Goal: Transaction & Acquisition: Book appointment/travel/reservation

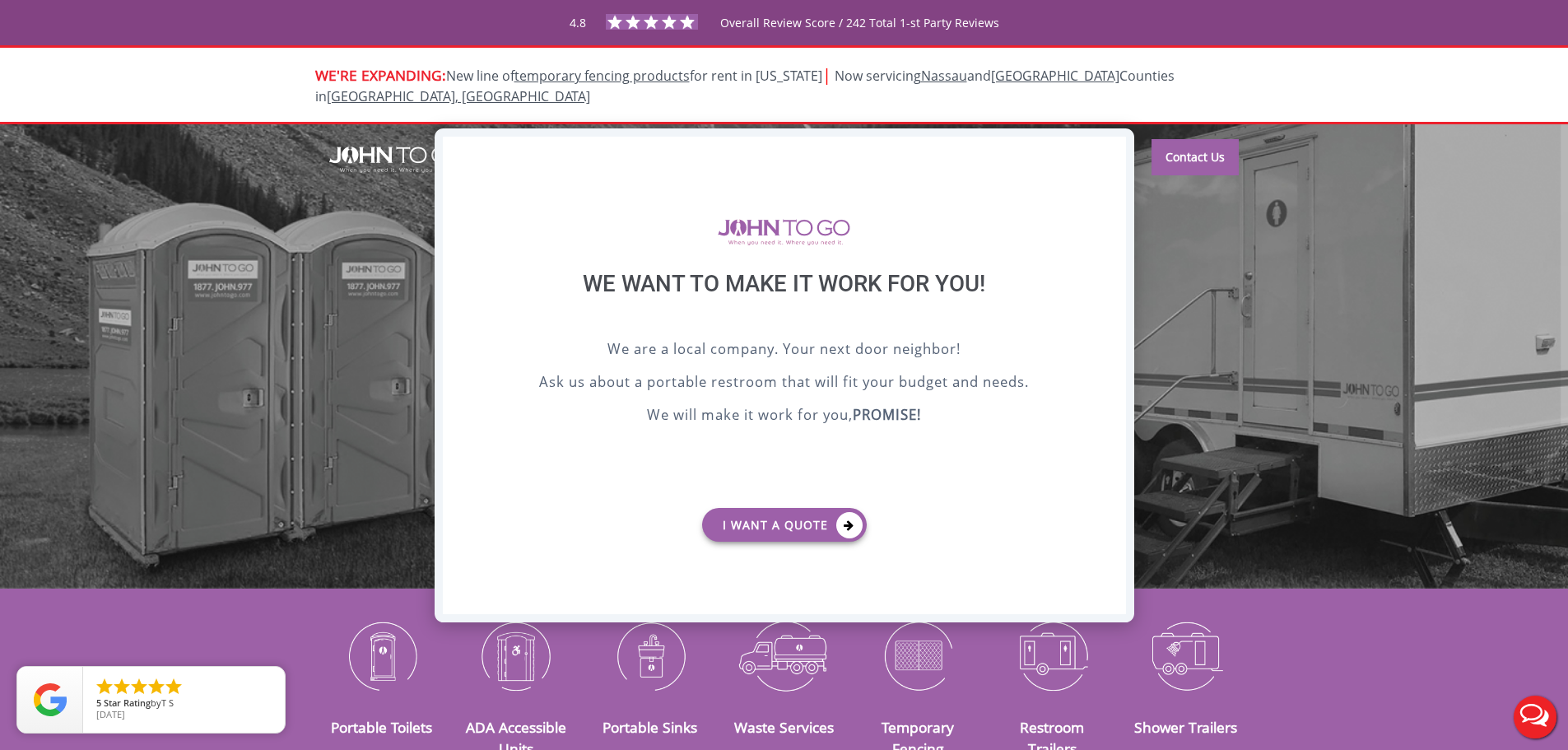
click at [1102, 151] on div "X" at bounding box center [1112, 151] width 26 height 28
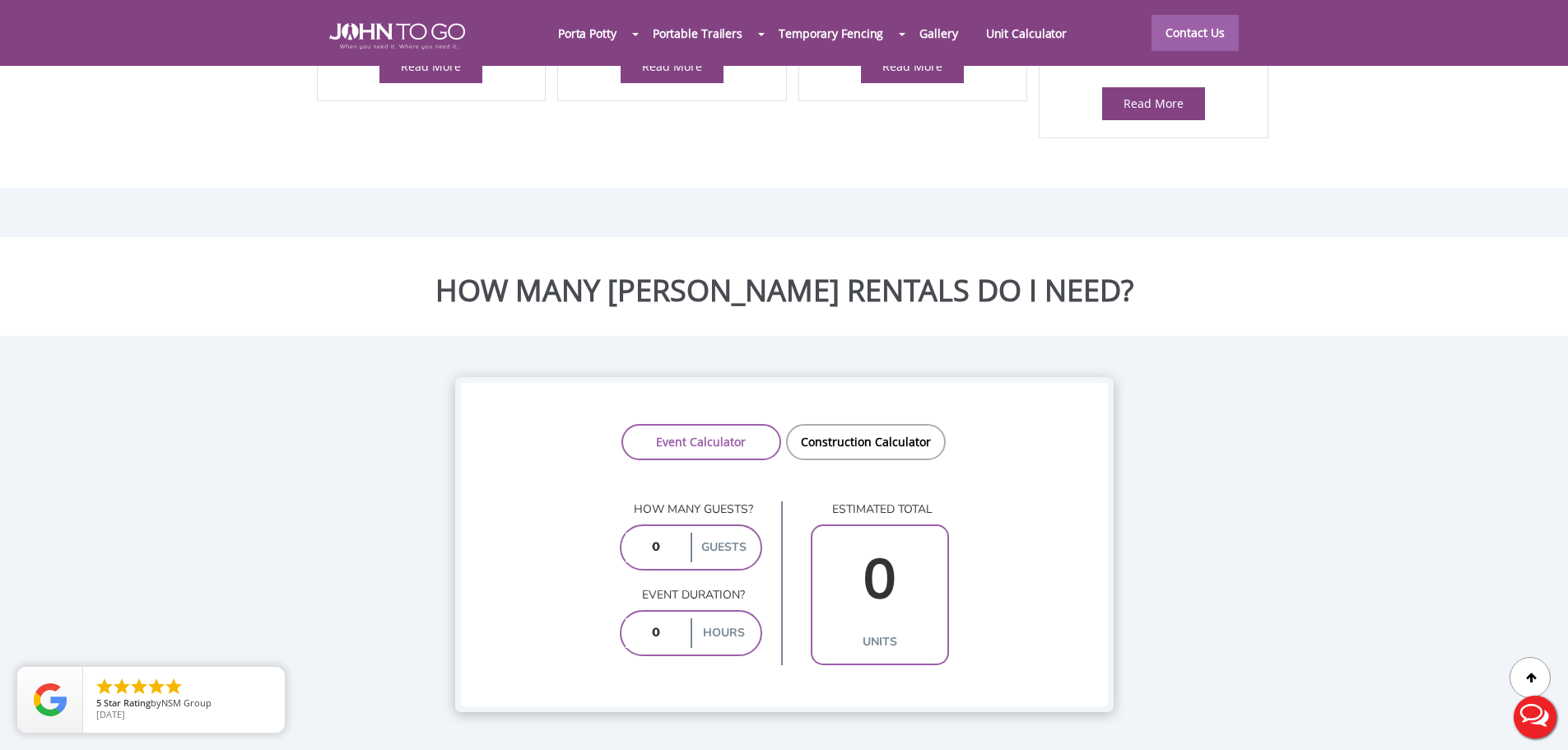
scroll to position [1235, 0]
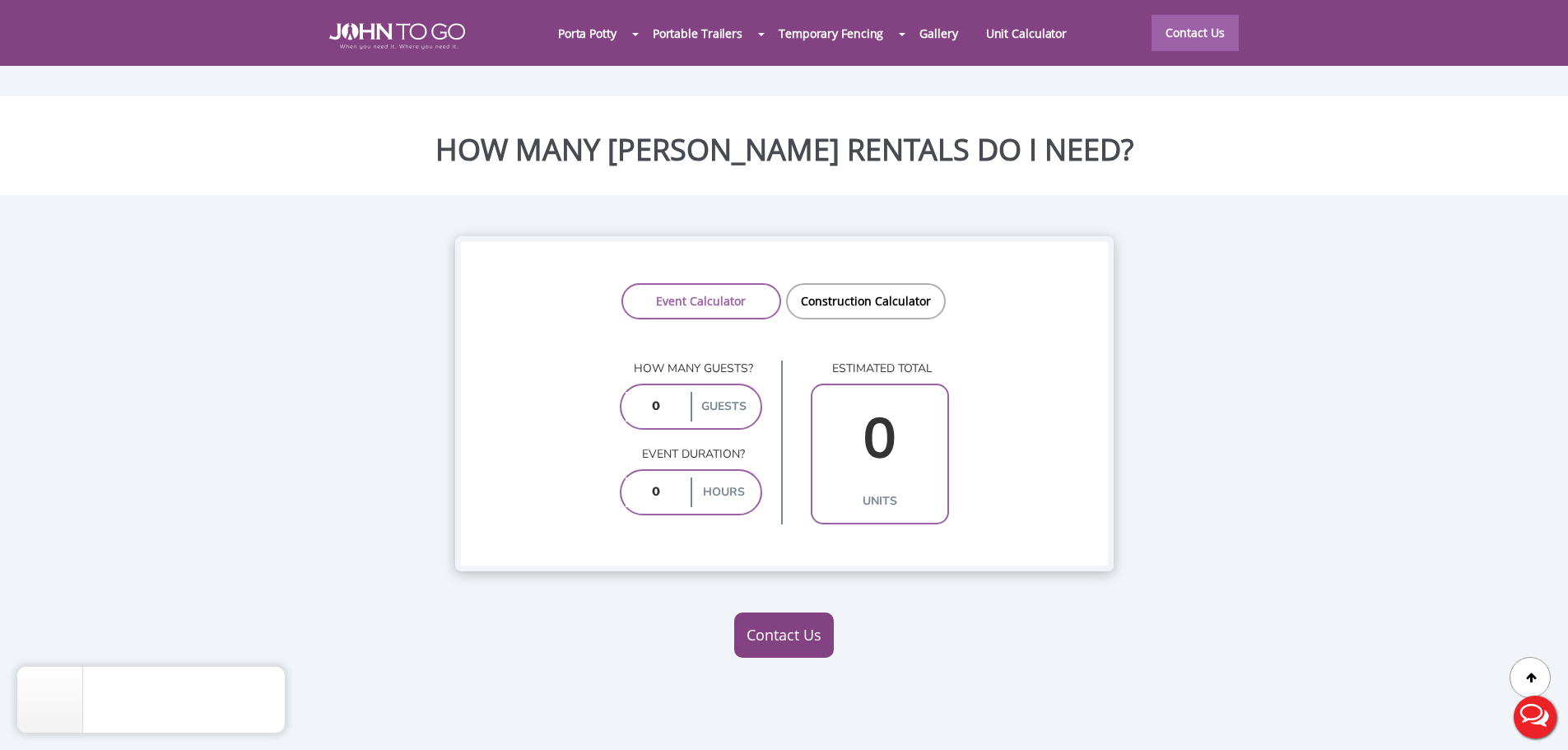
click at [675, 392] on input "number" at bounding box center [656, 407] width 61 height 30
type input "300"
click at [667, 478] on input "number" at bounding box center [656, 493] width 61 height 30
type input "3"
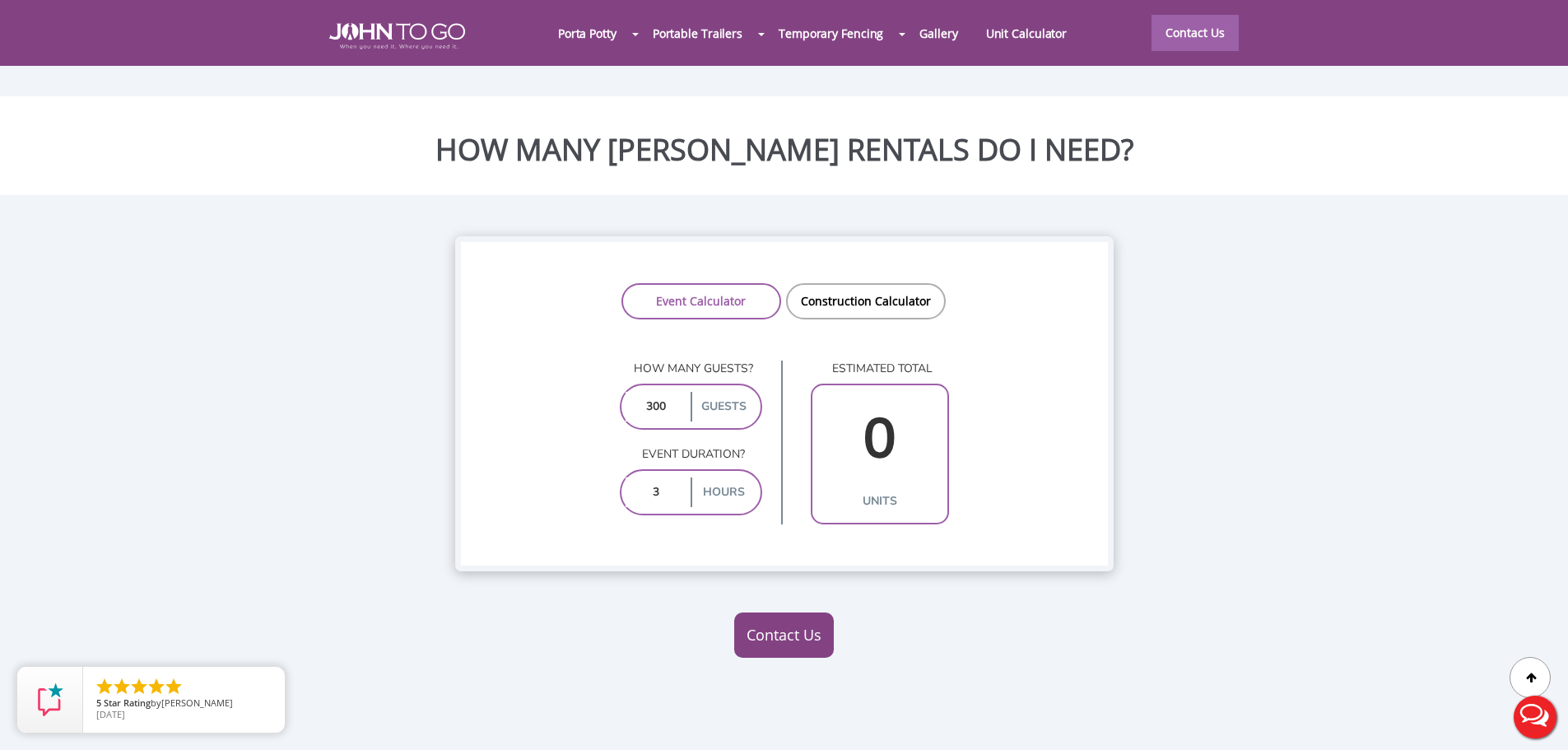
type input "4"
type input "3"
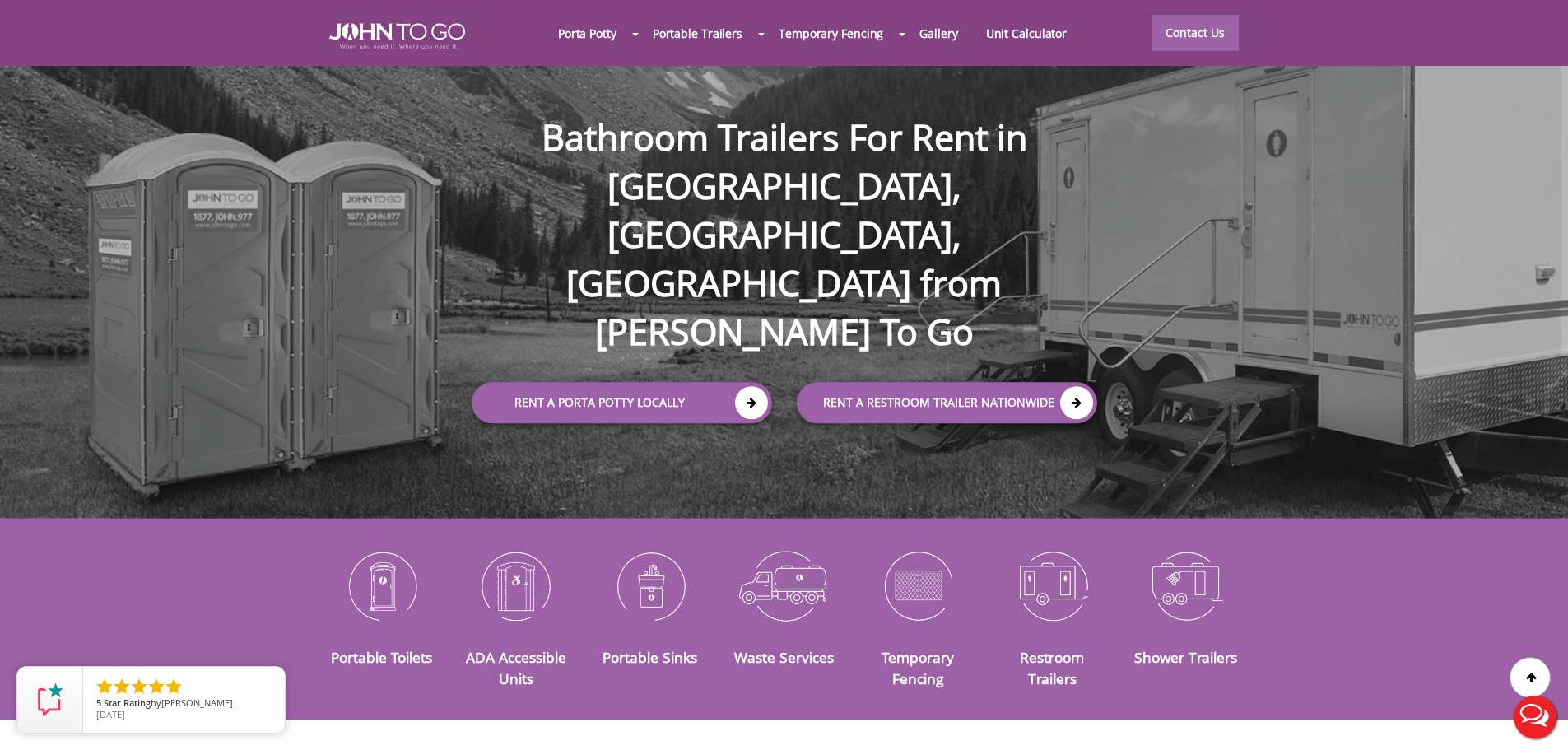
scroll to position [0, 0]
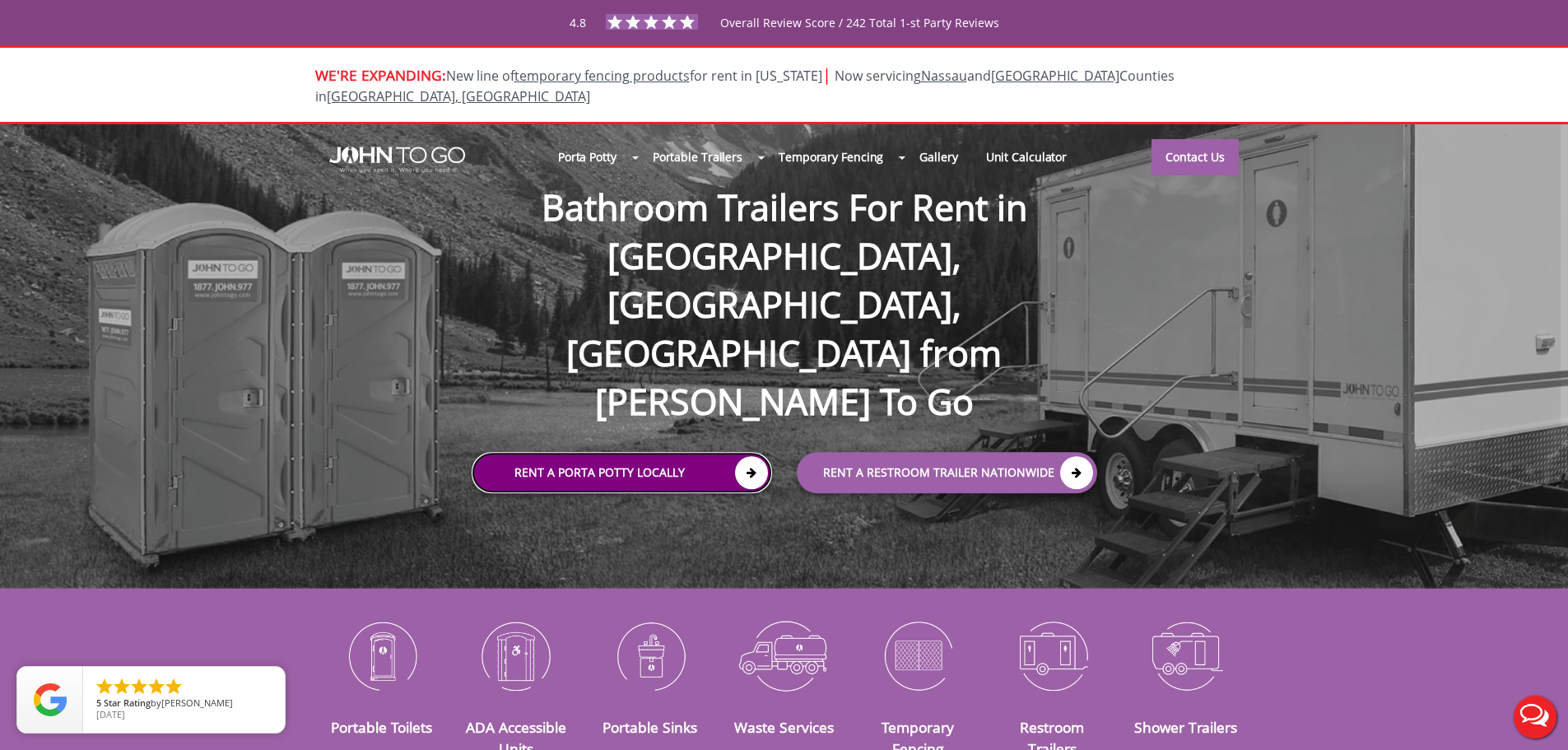
click at [608, 452] on link "Rent a Porta Potty Locally" at bounding box center [622, 473] width 300 height 42
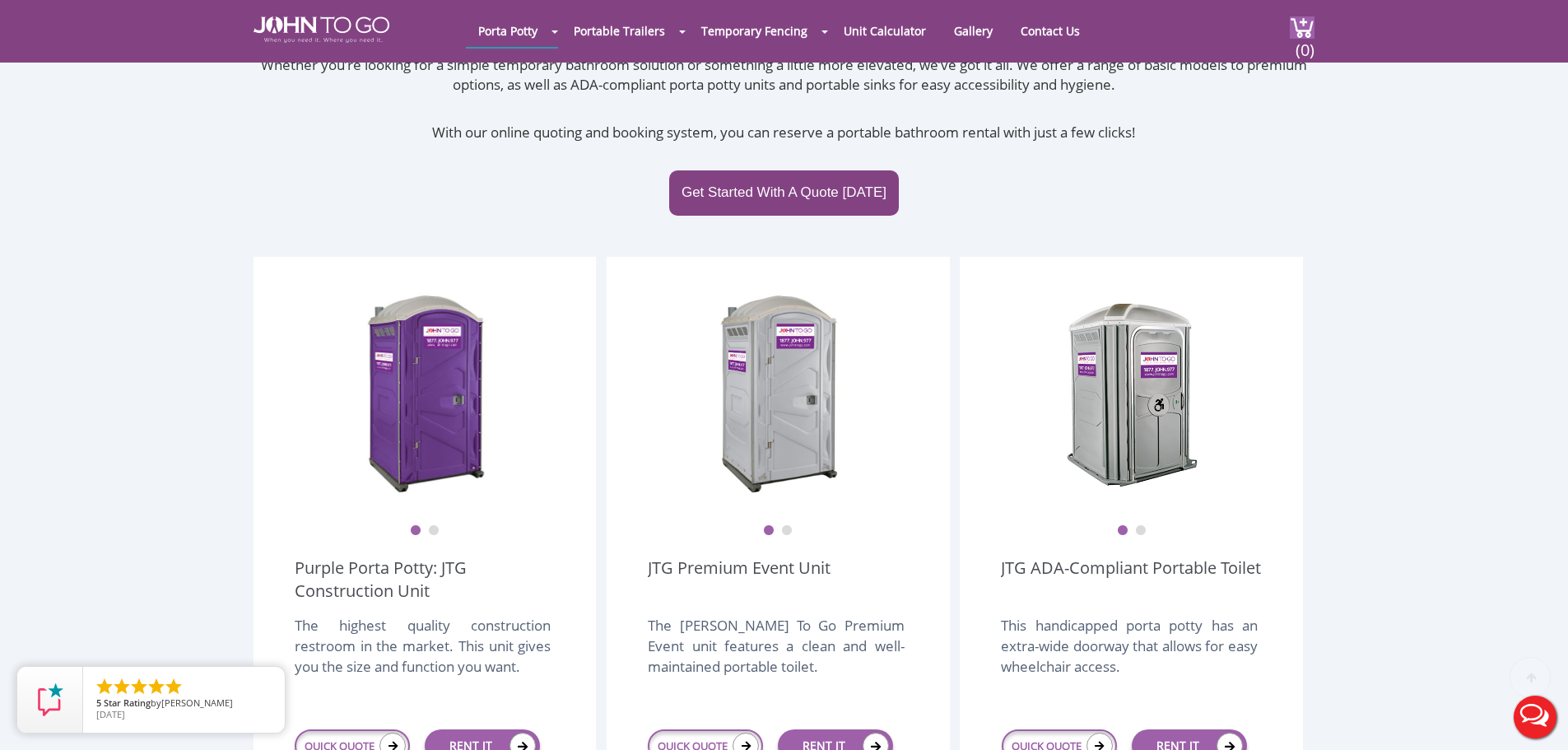
scroll to position [494, 0]
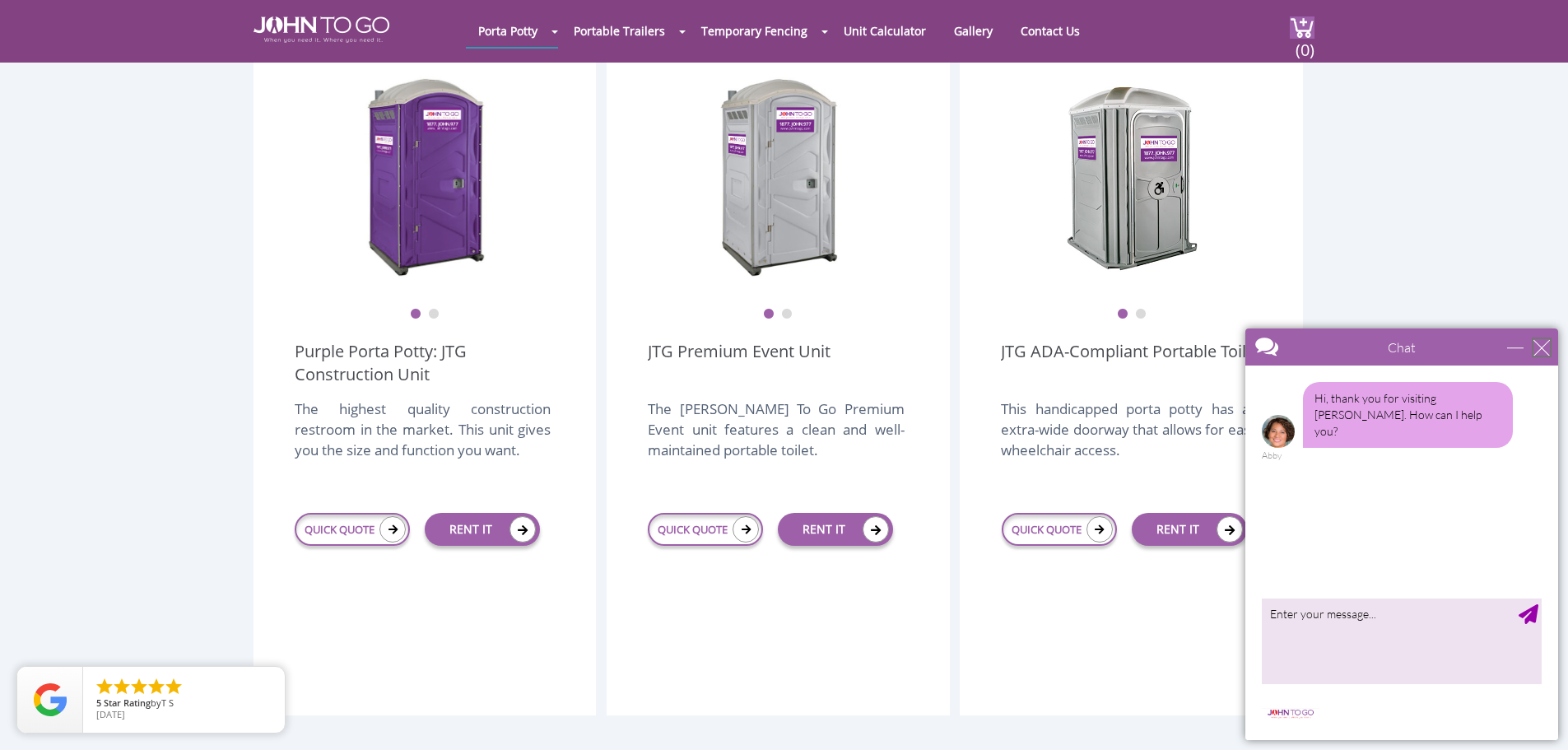
click at [1545, 346] on div "close" at bounding box center [1541, 347] width 17 height 17
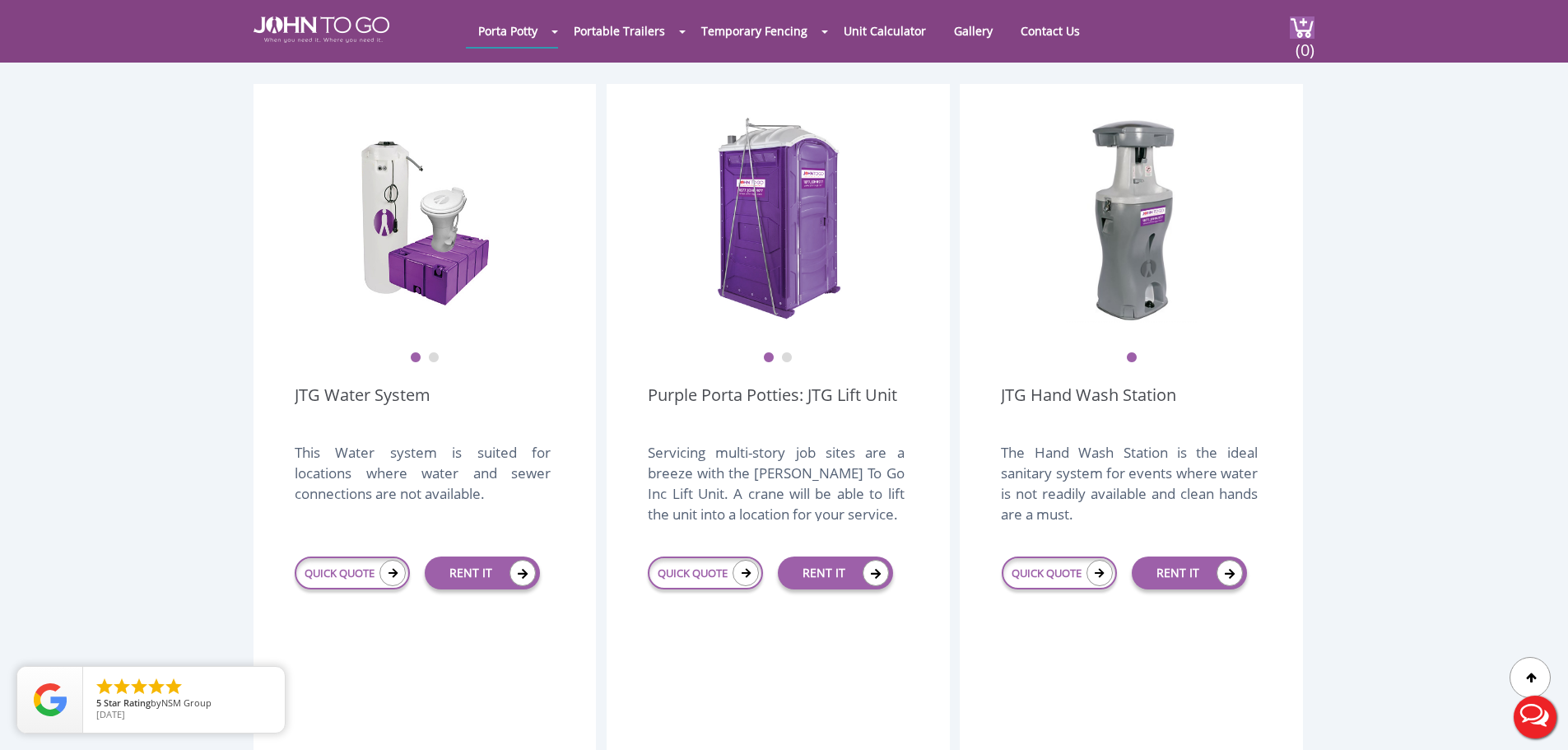
scroll to position [1894, 0]
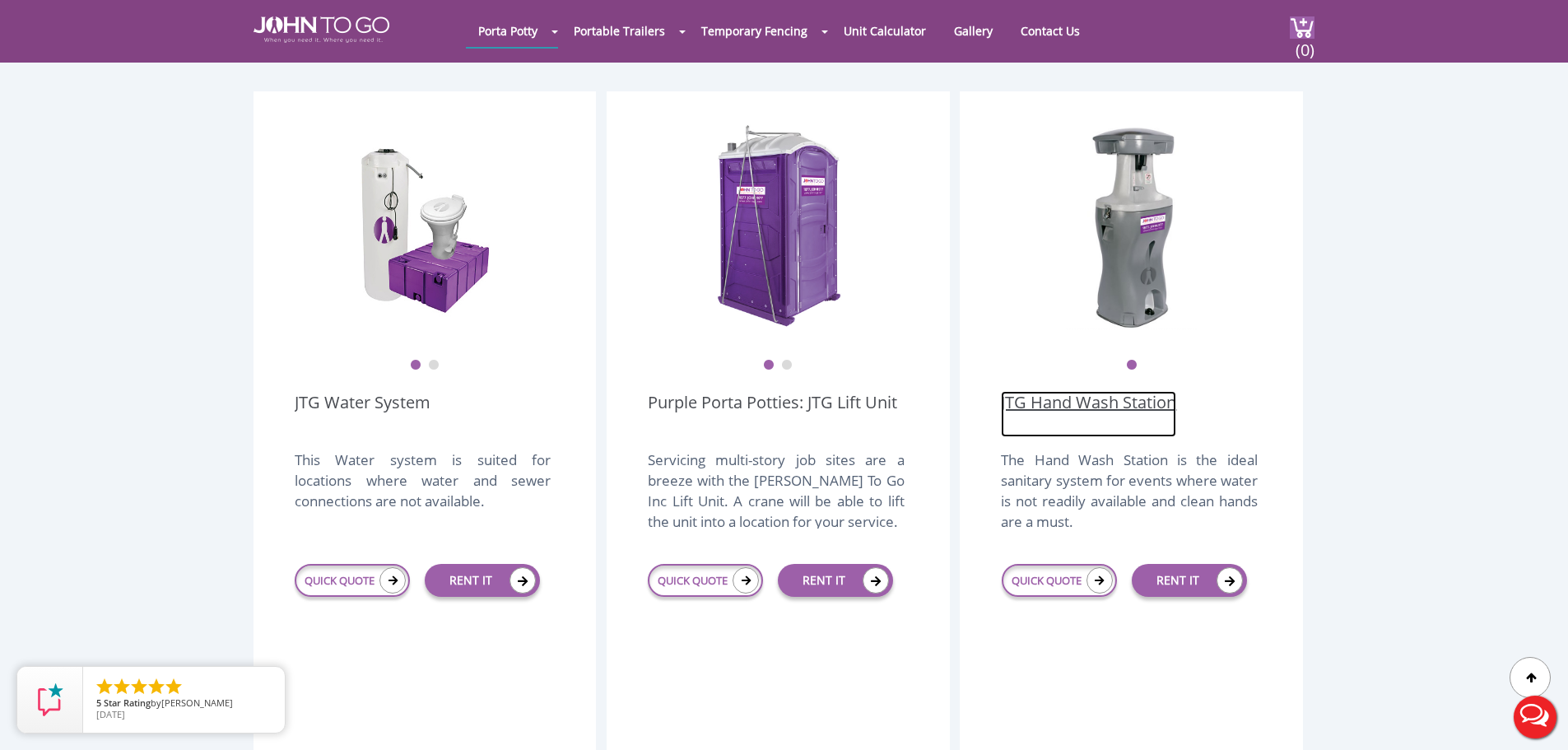
click at [1082, 391] on link "JTG Hand Wash Station" at bounding box center [1088, 414] width 175 height 47
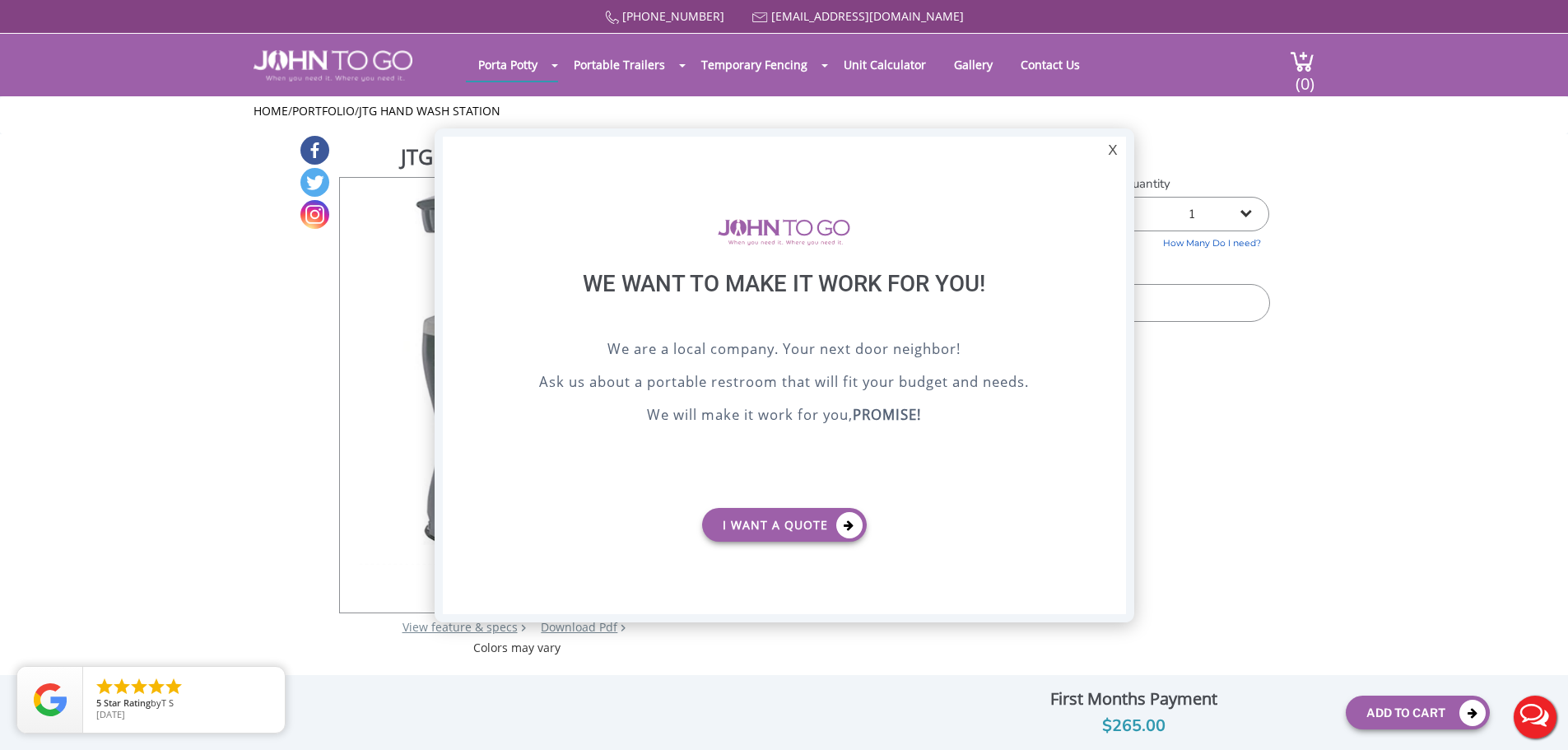
drag, startPoint x: 1113, startPoint y: 155, endPoint x: 1110, endPoint y: 146, distance: 9.5
click at [1113, 150] on div "X" at bounding box center [1112, 151] width 26 height 28
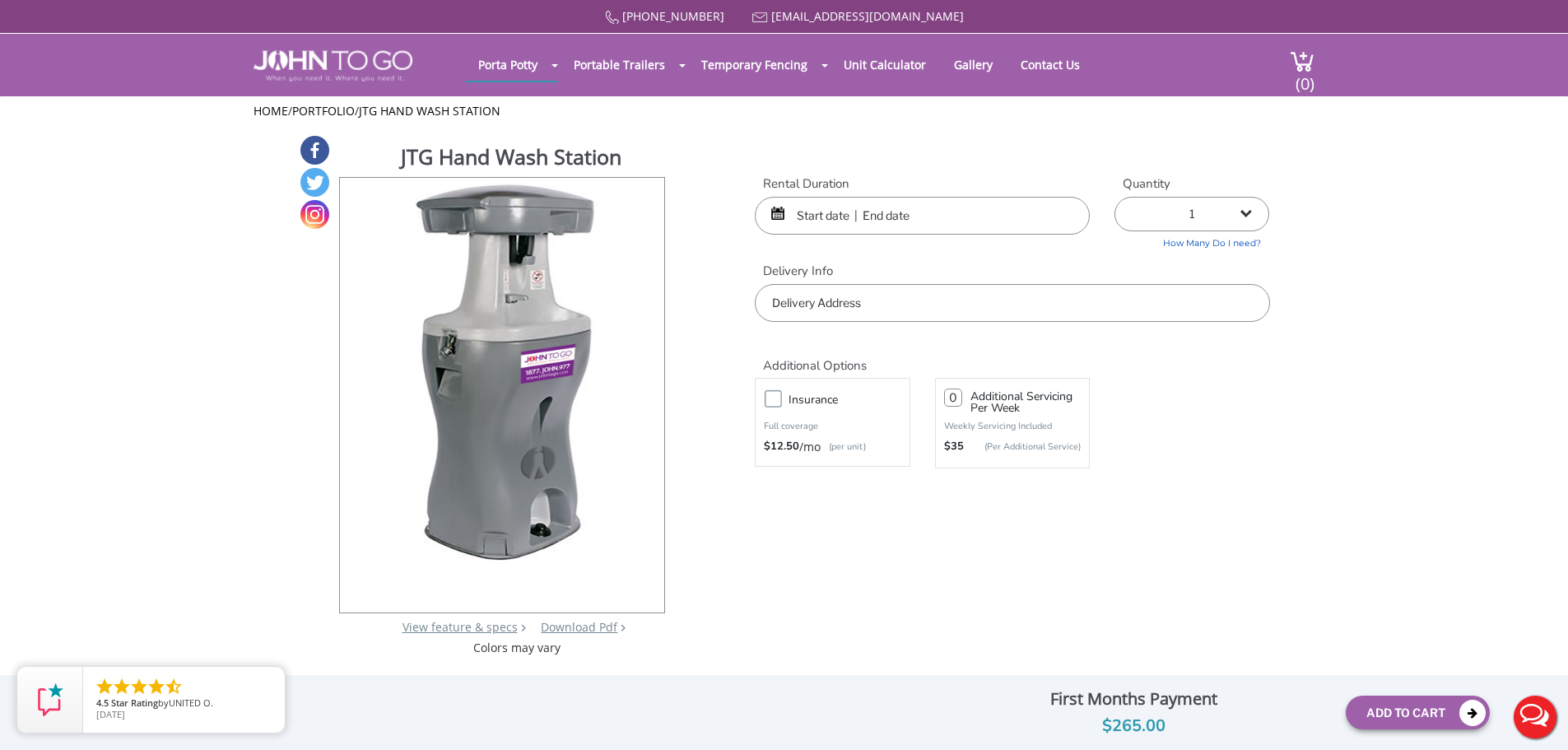
click at [796, 316] on input "text" at bounding box center [1012, 303] width 515 height 38
click at [813, 209] on div "877 564 6977 info@johntogo.com Porta Potty Portable Toilets ADA Accessible Unit…" at bounding box center [784, 385] width 1568 height 772
click at [813, 209] on input "text" at bounding box center [922, 216] width 335 height 38
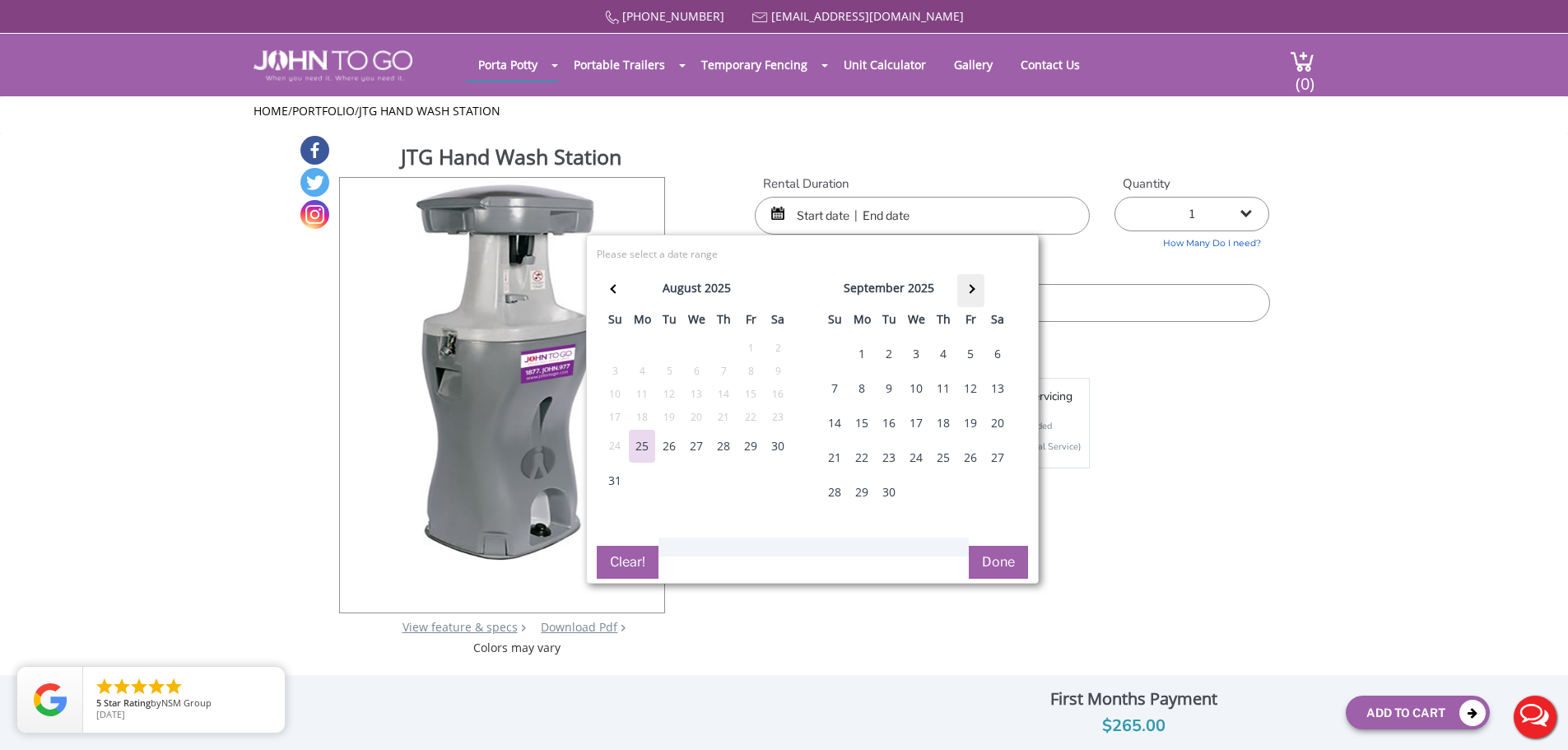
click at [975, 284] on th at bounding box center [970, 291] width 27 height 33
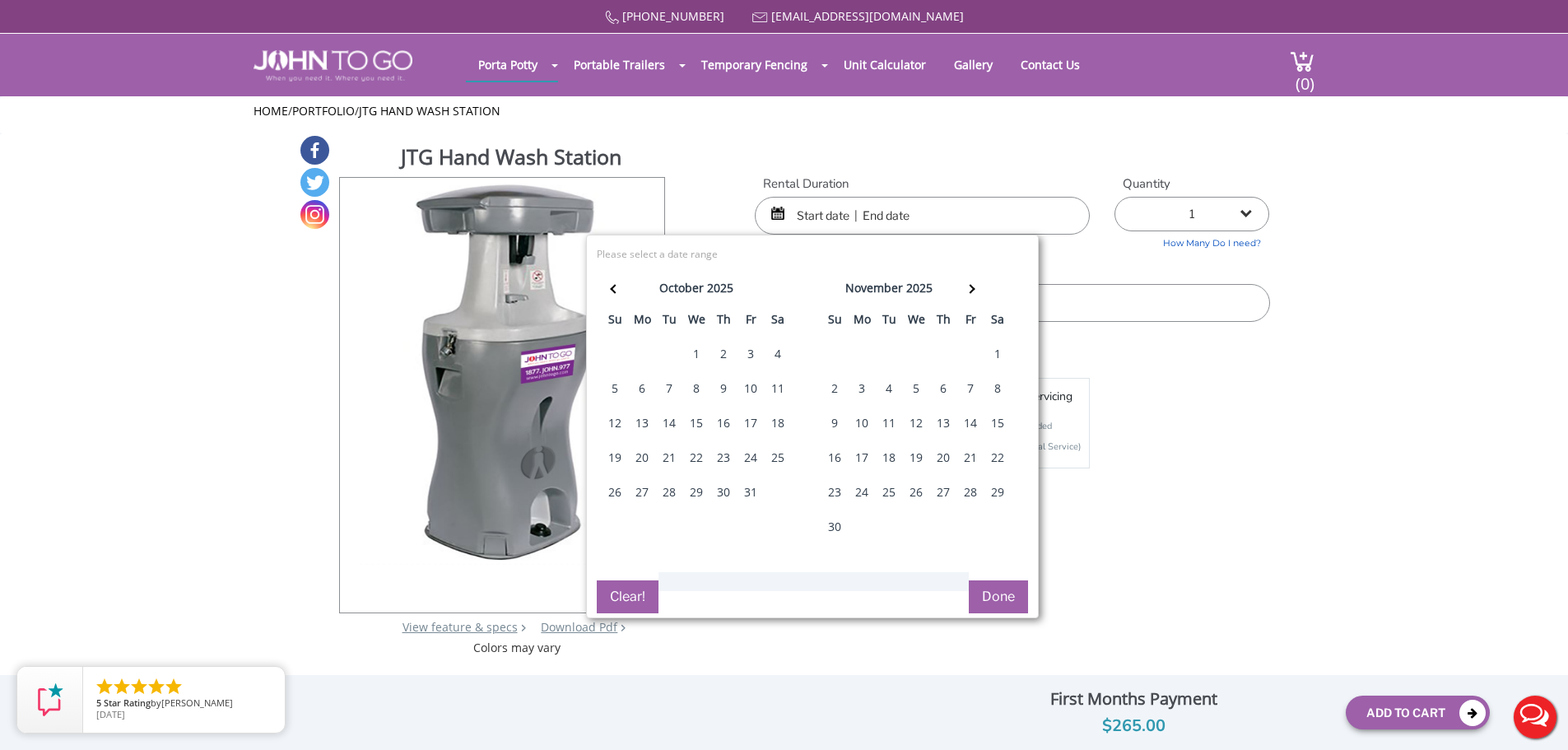
click at [896, 419] on div "11" at bounding box center [889, 424] width 27 height 33
click at [885, 429] on div "11" at bounding box center [889, 424] width 27 height 33
type input "11/11/2025 to 11/11/2025"
click at [1014, 595] on button "Done" at bounding box center [998, 597] width 59 height 33
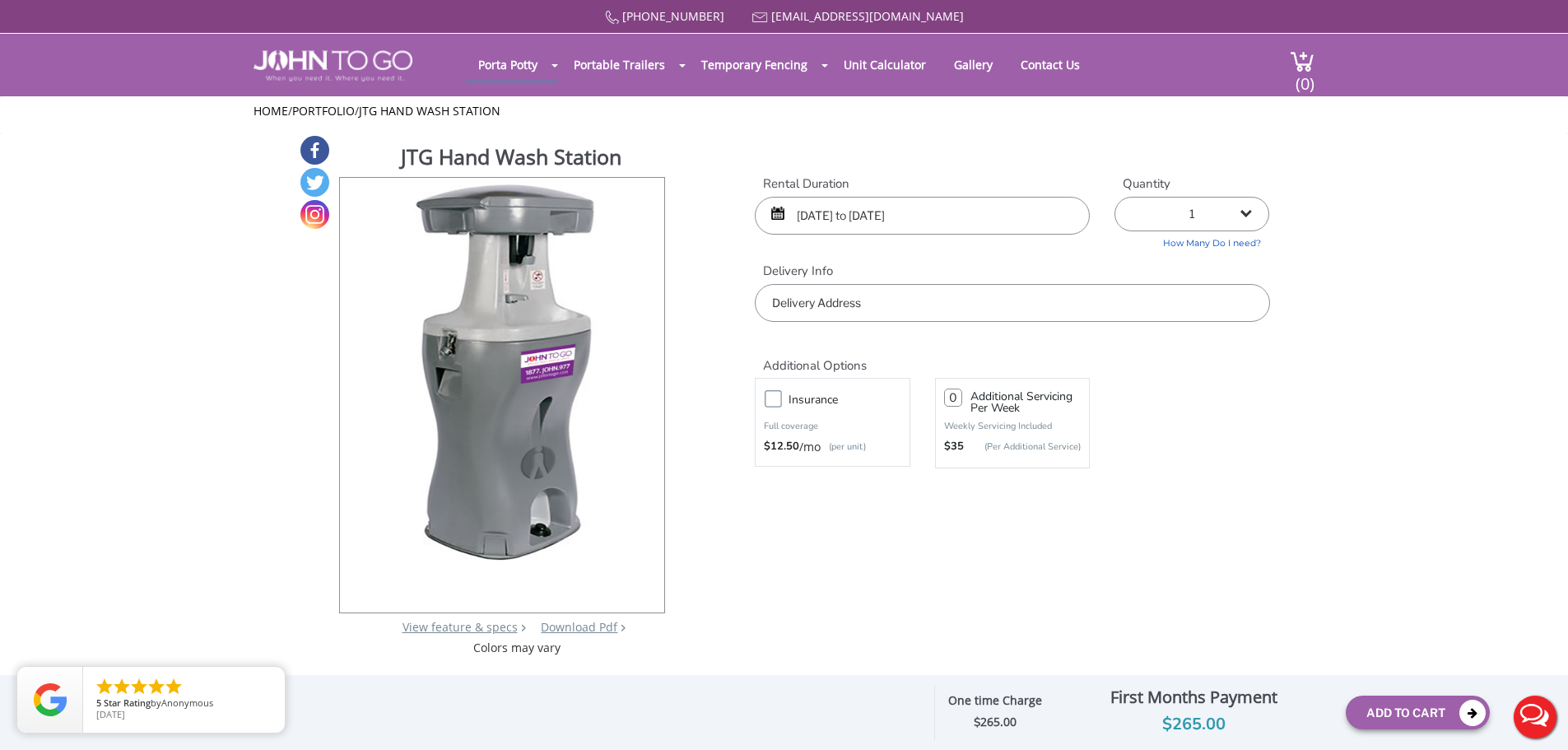
click at [1257, 211] on select "1 2 (5% discount) 3 (8% discount) 4 (10% discount) 5 (12% discount) 6 (12% disc…" at bounding box center [1191, 214] width 154 height 35
select select "2"
click at [1114, 197] on select "1 2 (5% discount) 3 (8% discount) 4 (10% discount) 5 (12% discount) 6 (12% disc…" at bounding box center [1191, 214] width 154 height 35
click at [868, 303] on input "text" at bounding box center [1012, 303] width 515 height 38
click at [802, 316] on input "text" at bounding box center [1012, 303] width 515 height 38
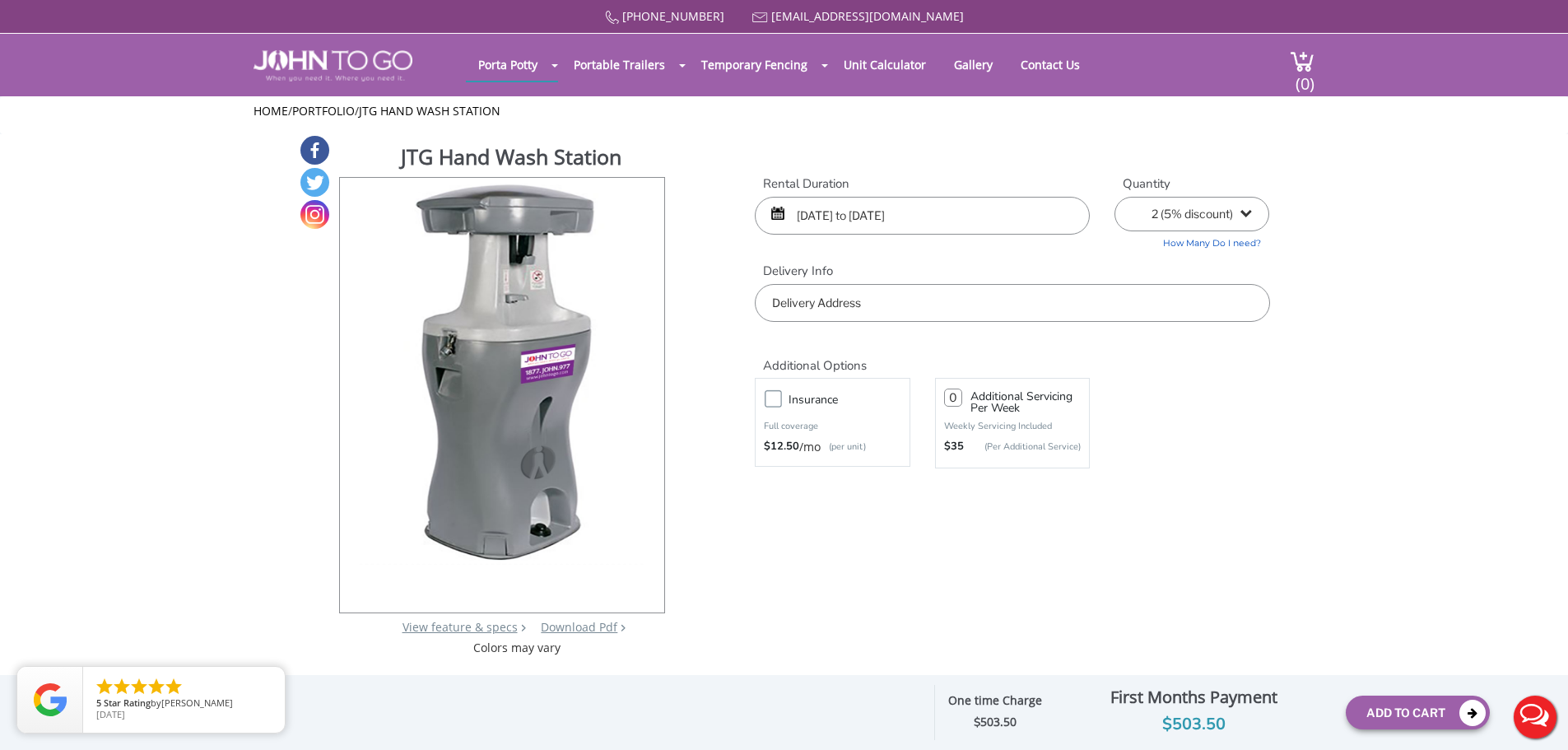
paste input "17 W 27th St, New York, NY 10001"
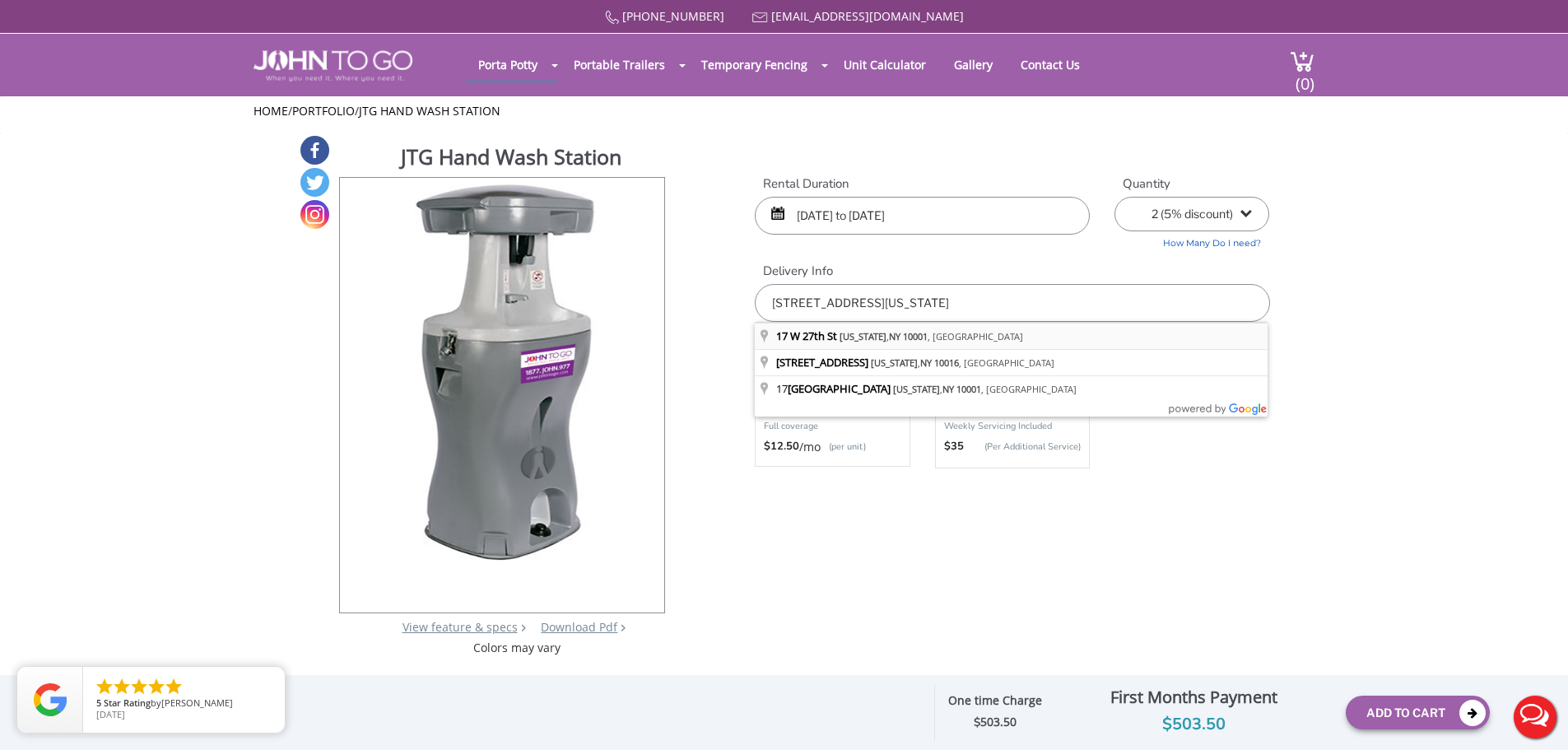
type input "17 W 27th St, New York, NY 10001, USA"
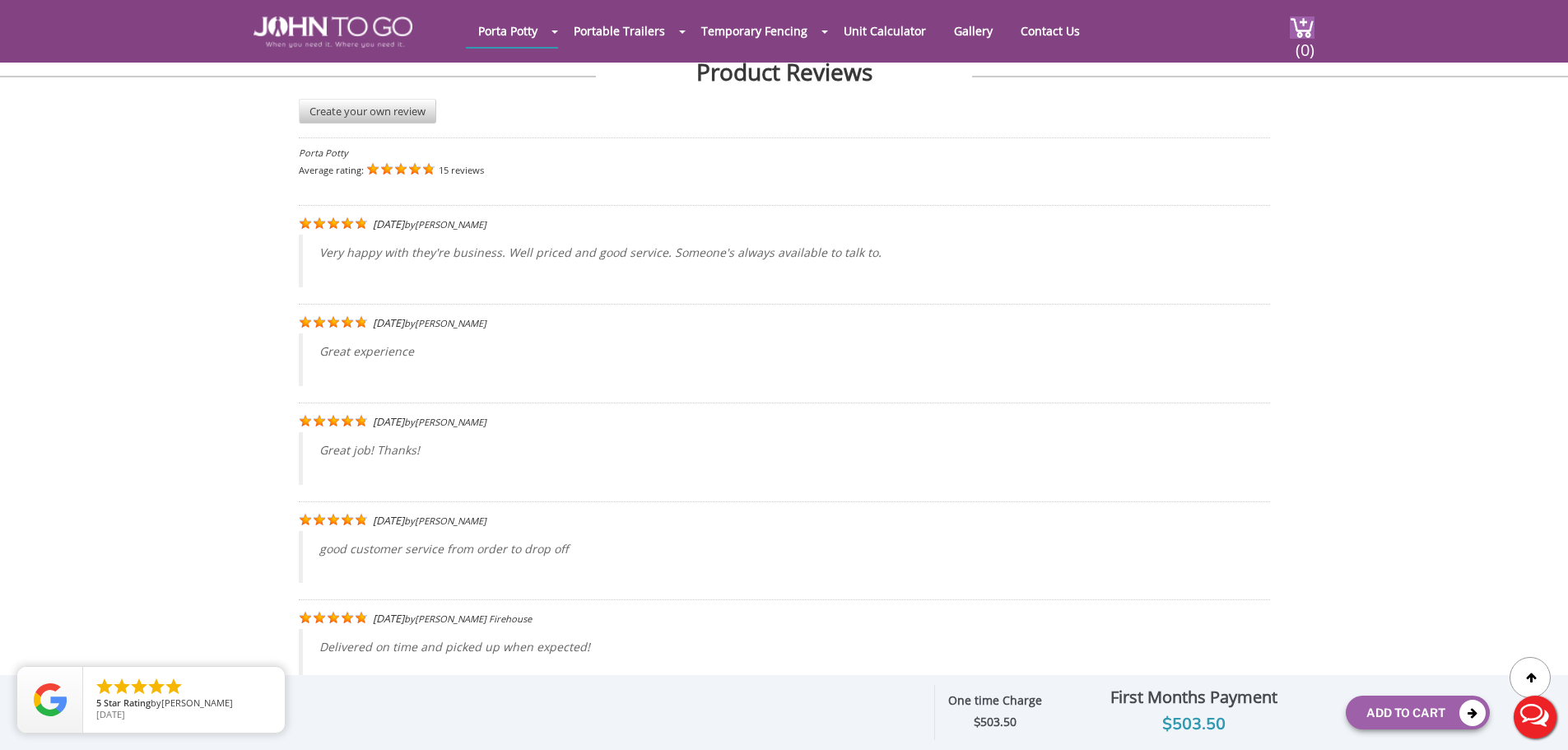
scroll to position [1483, 0]
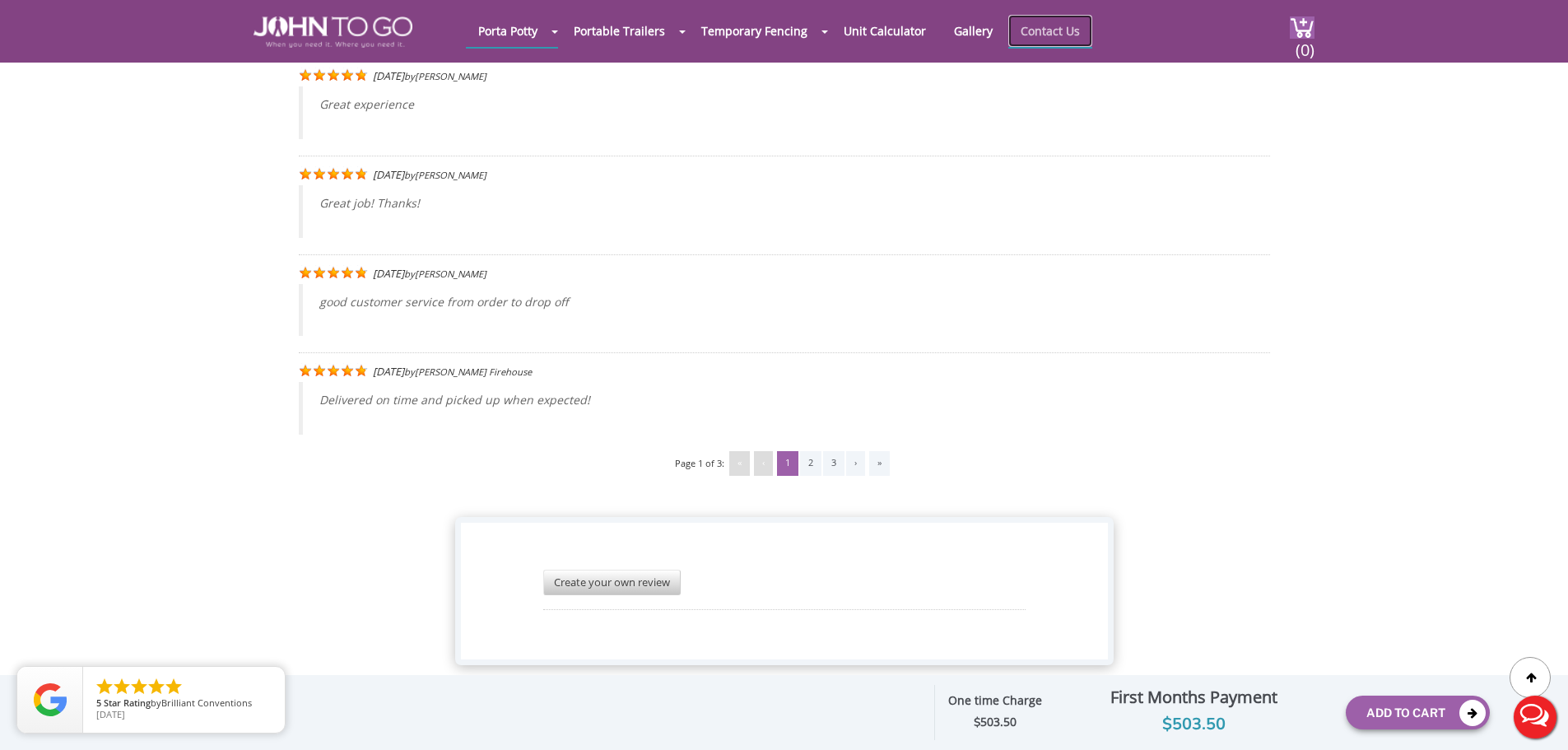
click at [1047, 25] on link "Contact Us" at bounding box center [1050, 31] width 84 height 32
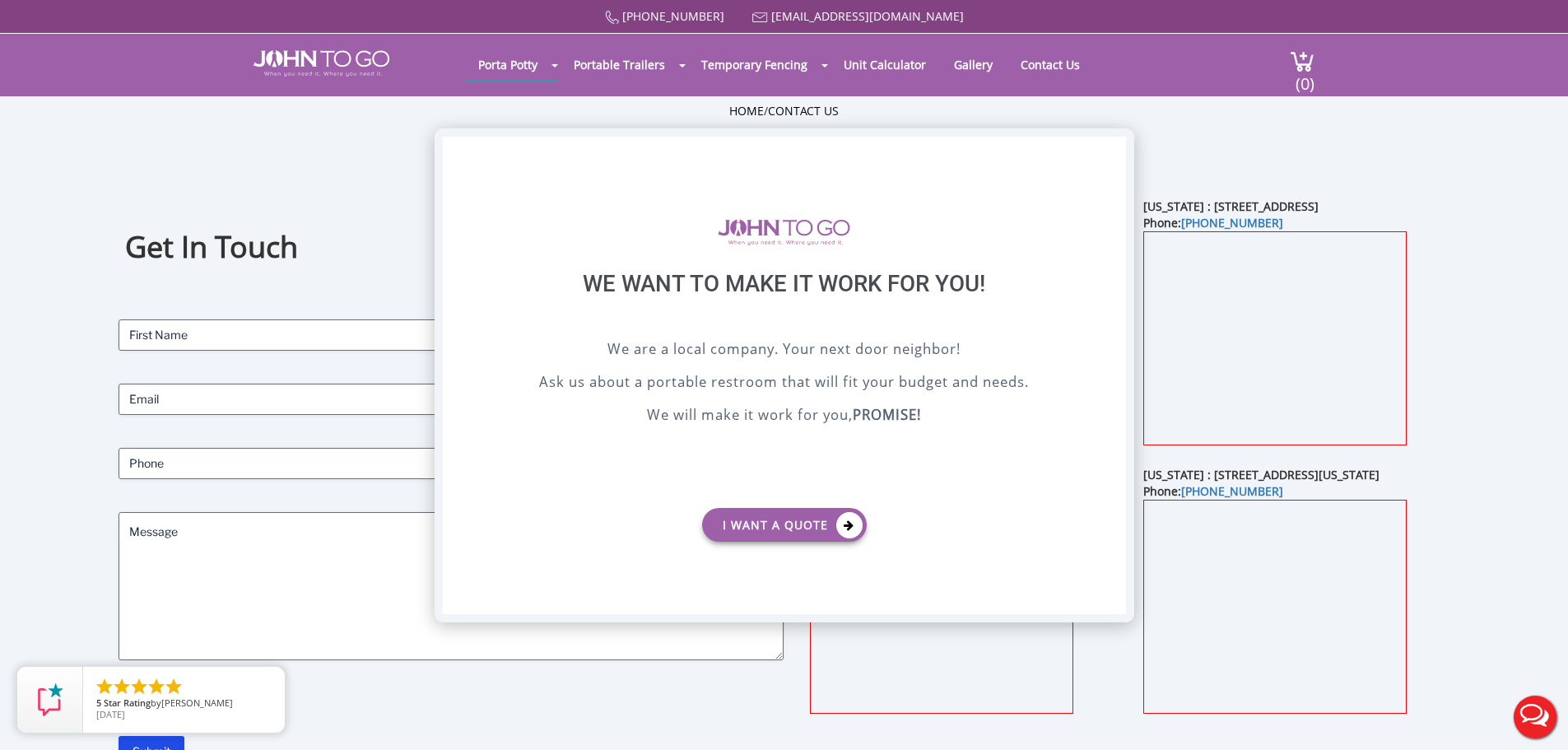
click at [1114, 150] on div "X" at bounding box center [1112, 151] width 26 height 28
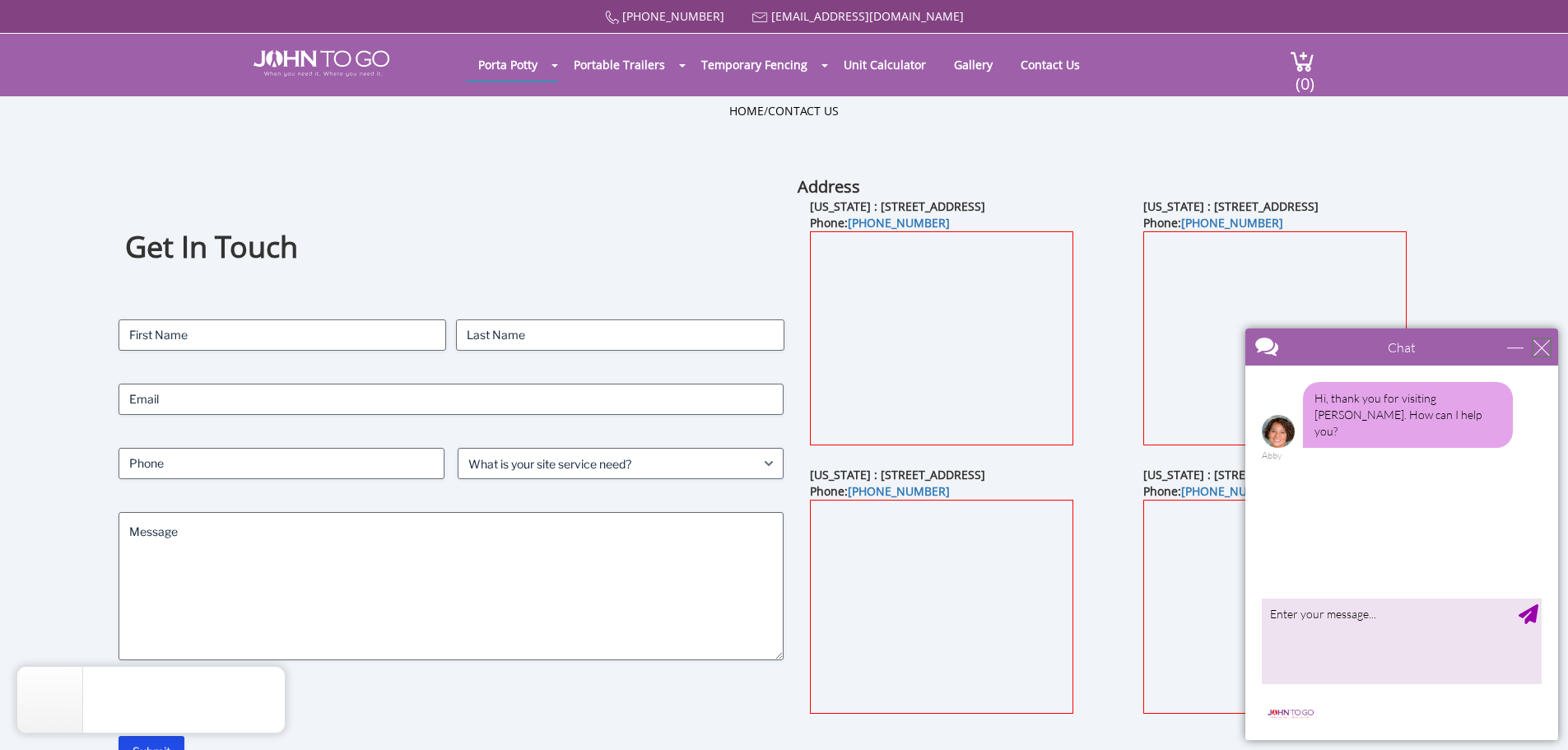
click at [1546, 339] on div "close" at bounding box center [1541, 347] width 17 height 17
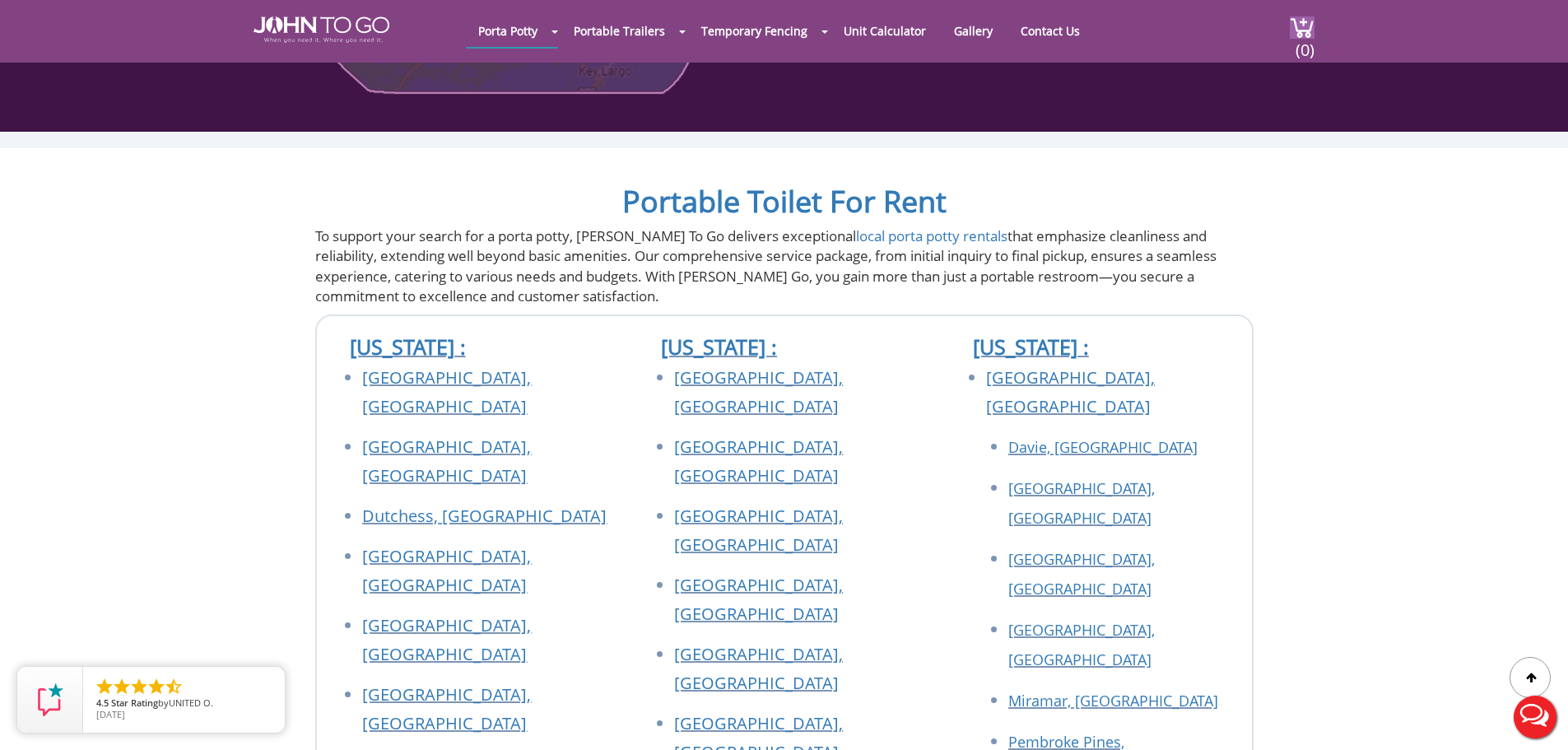
scroll to position [1400, 0]
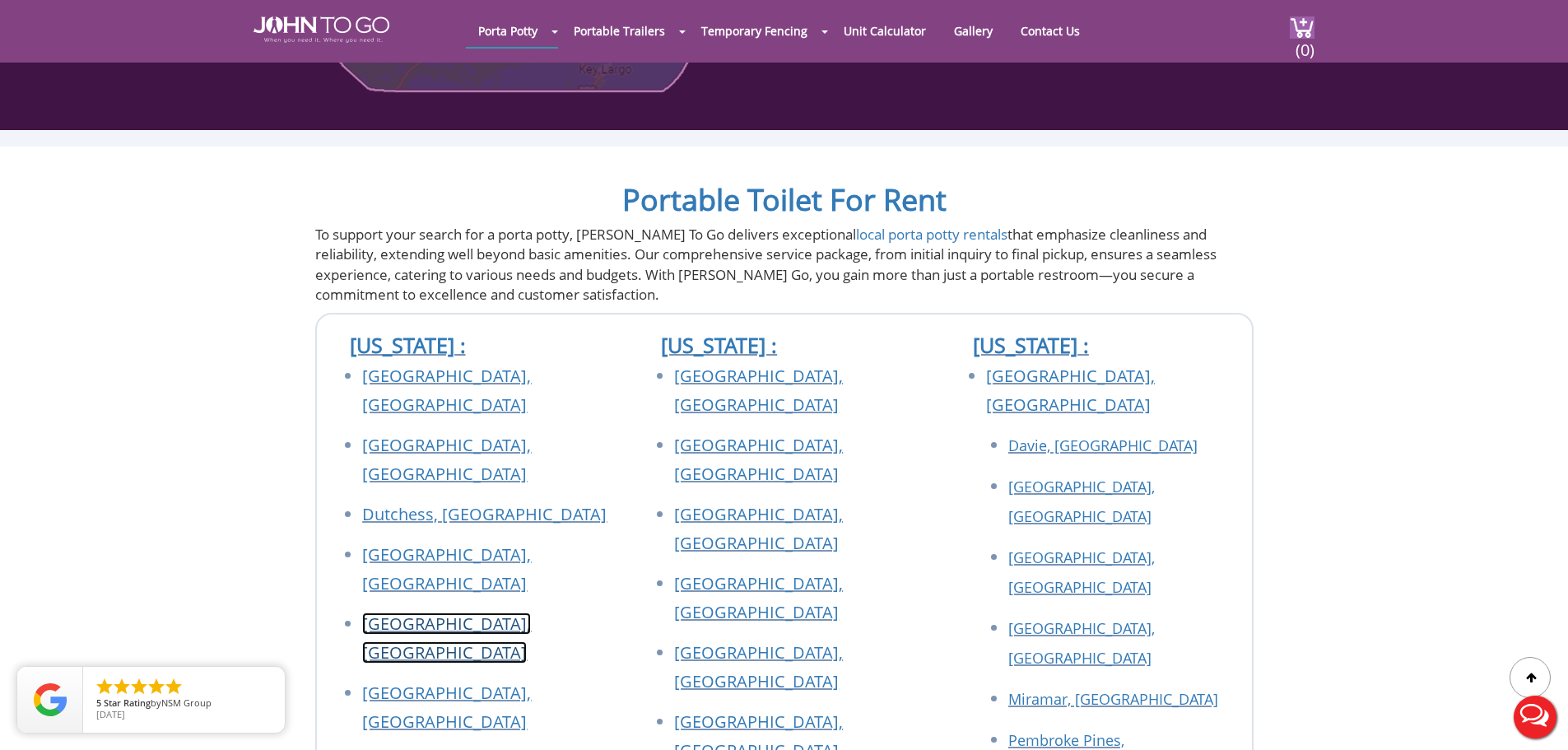
click at [397, 613] on link "[GEOGRAPHIC_DATA], [GEOGRAPHIC_DATA]" at bounding box center [446, 638] width 169 height 51
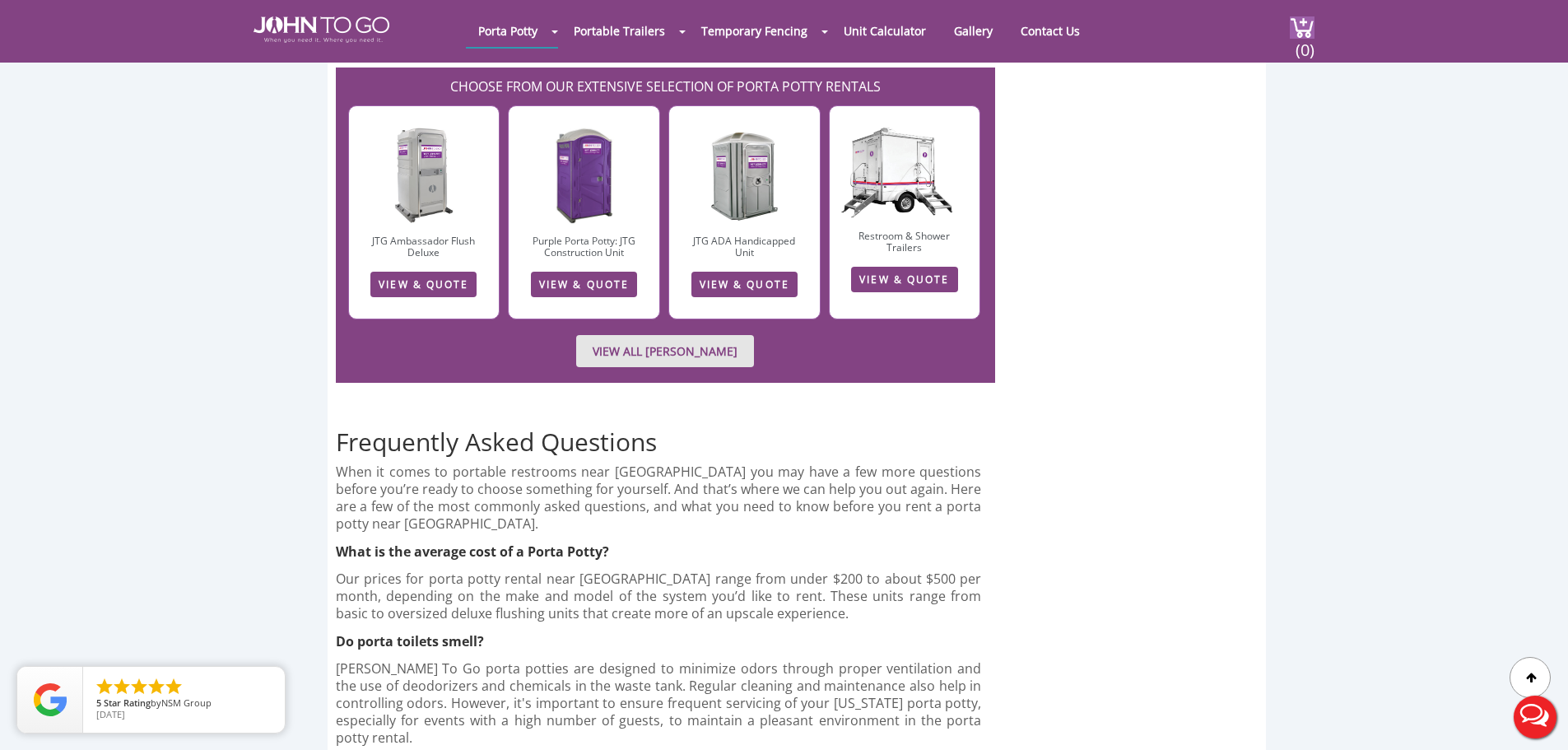
scroll to position [5929, 0]
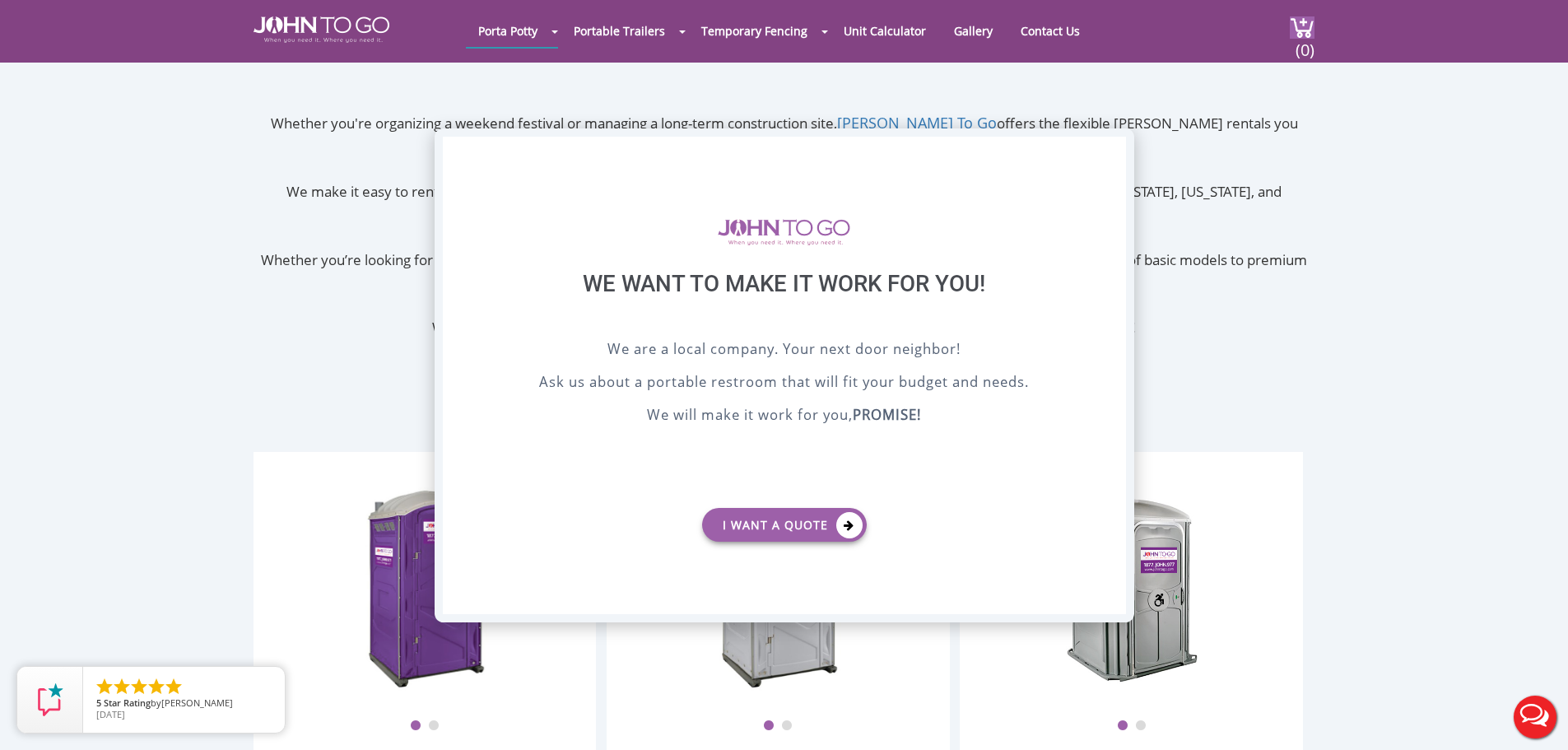
click at [1115, 145] on div "X" at bounding box center [1112, 151] width 26 height 28
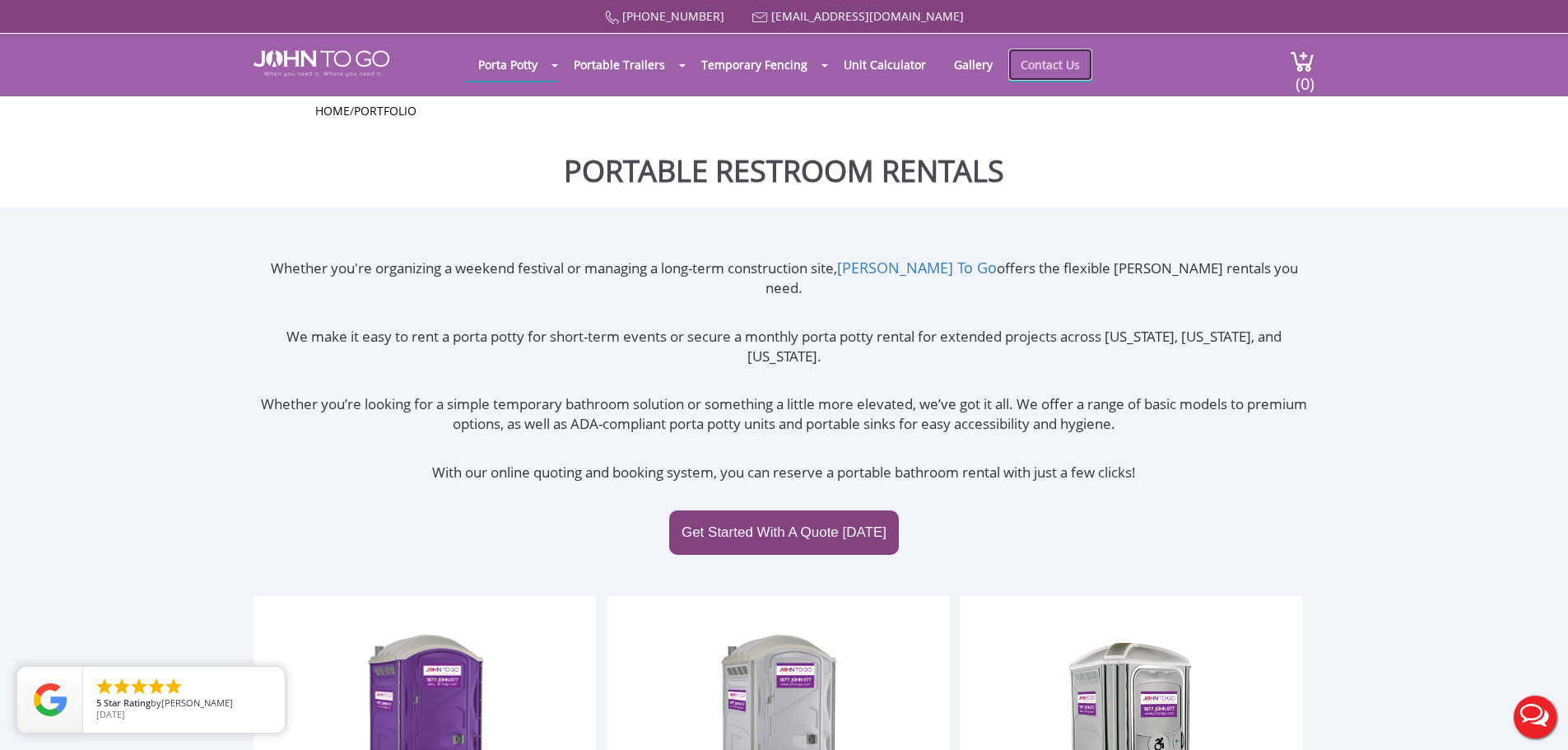
click at [1055, 70] on link "Contact Us" at bounding box center [1050, 64] width 84 height 32
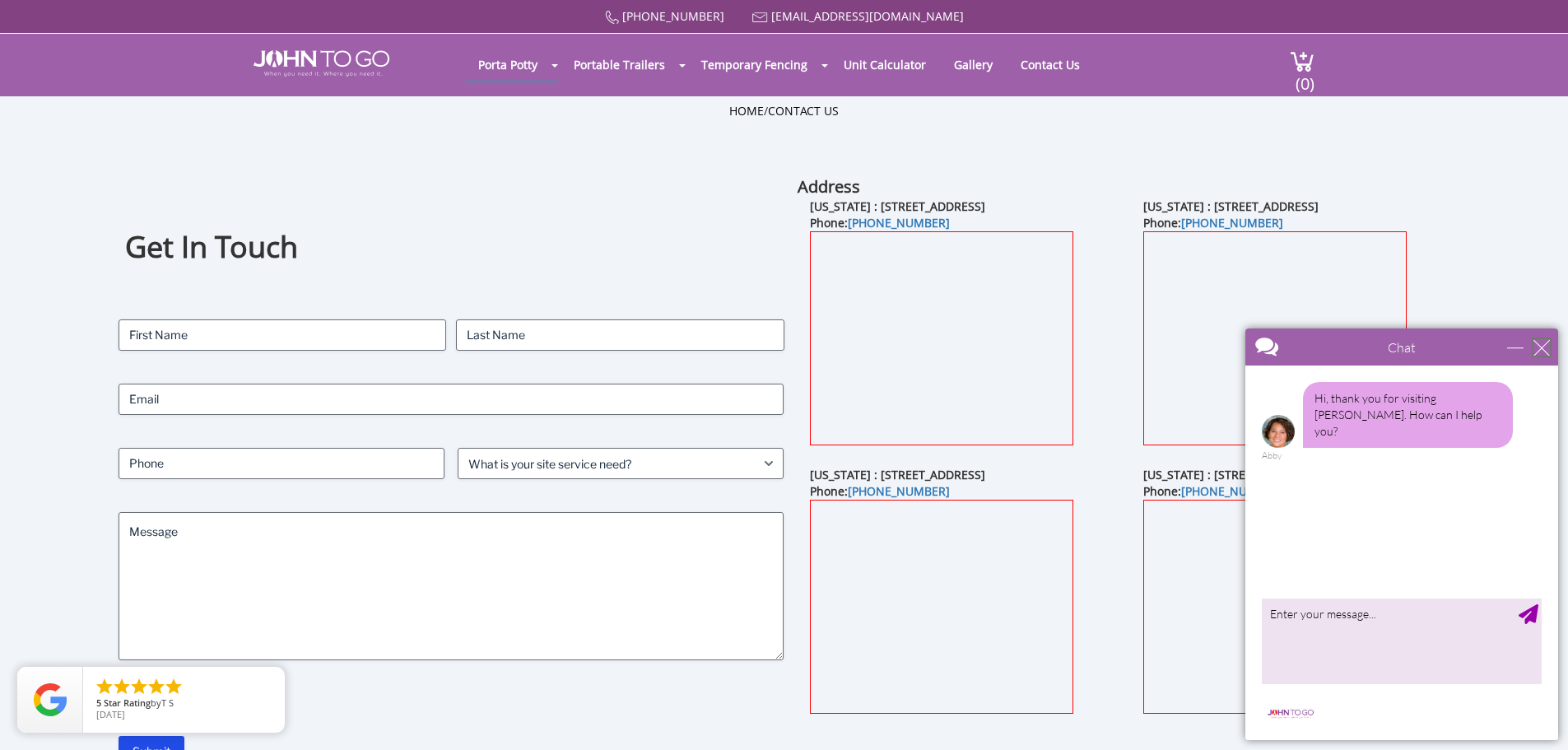
click at [1537, 352] on div "close" at bounding box center [1541, 347] width 17 height 17
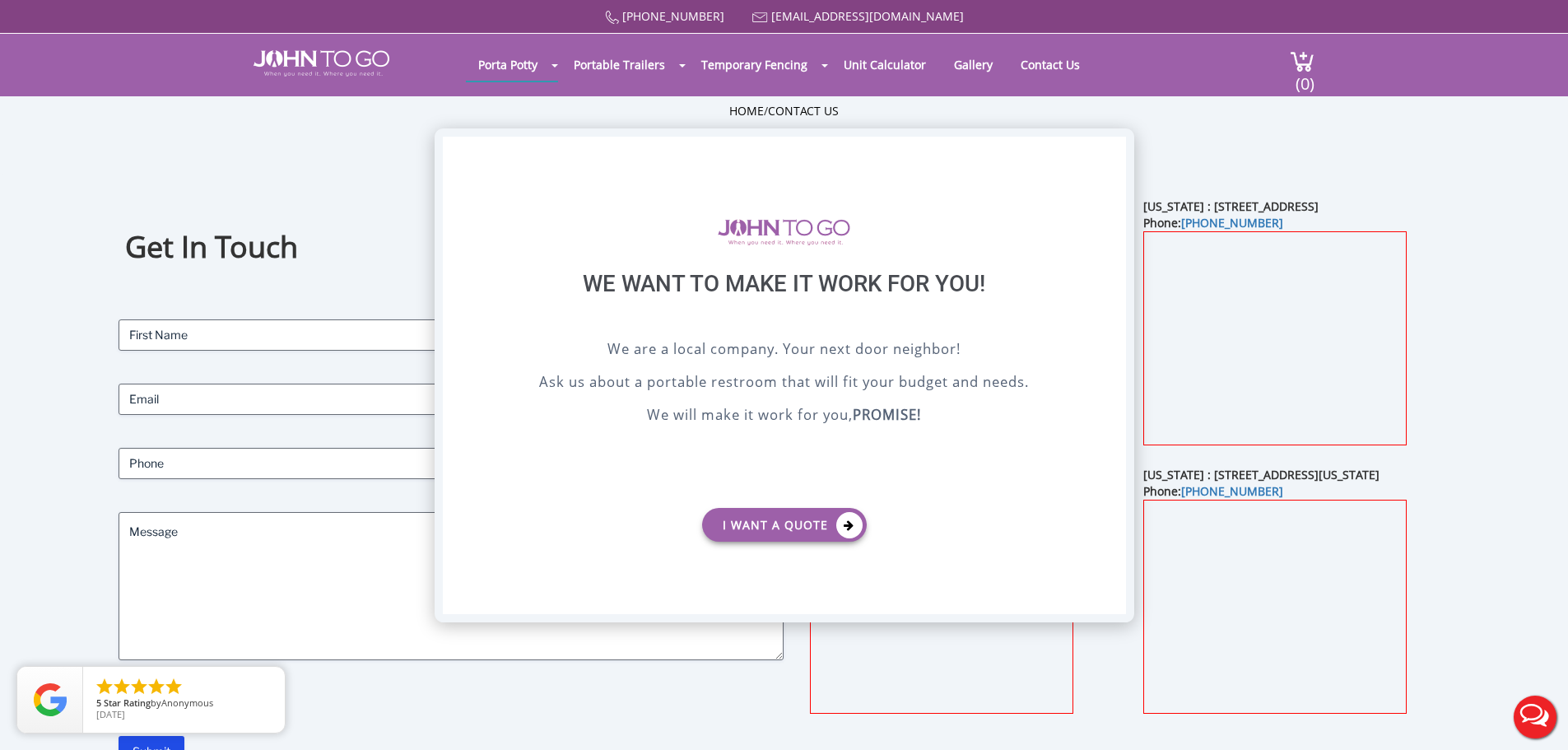
click at [1119, 144] on div "X" at bounding box center [1112, 151] width 26 height 28
